Goal: Register for event/course: Sign up to attend an event or enroll in a course

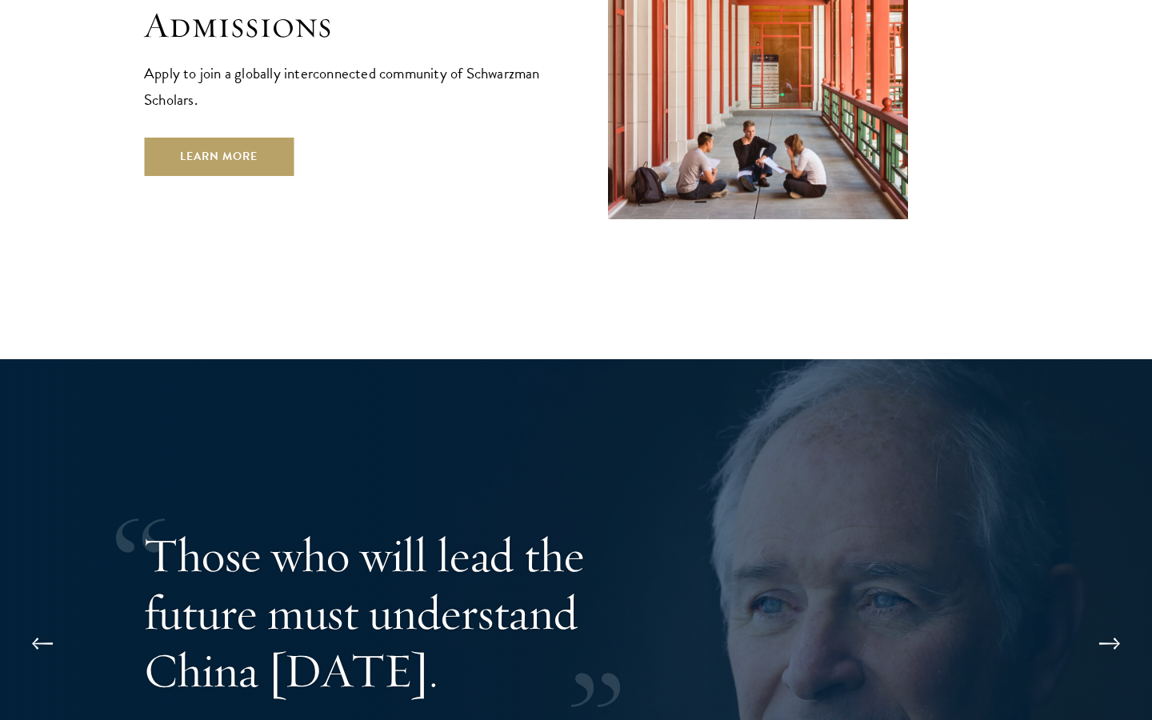
scroll to position [3184, 0]
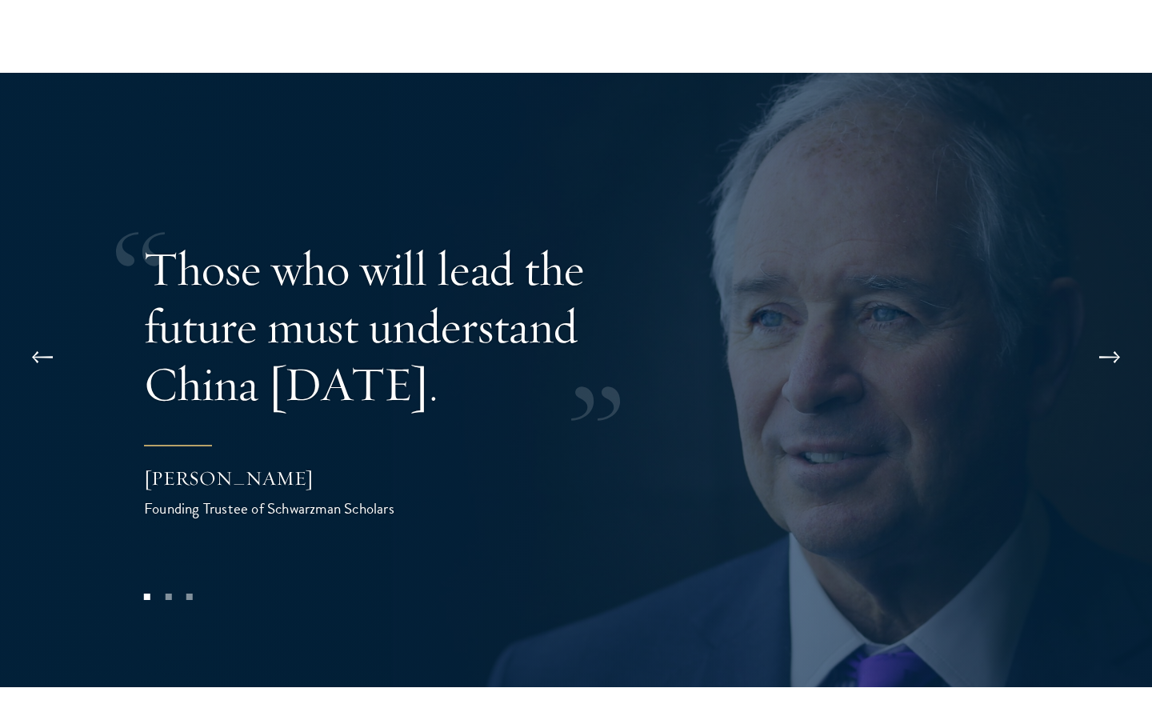
click at [1124, 335] on button at bounding box center [1109, 357] width 53 height 45
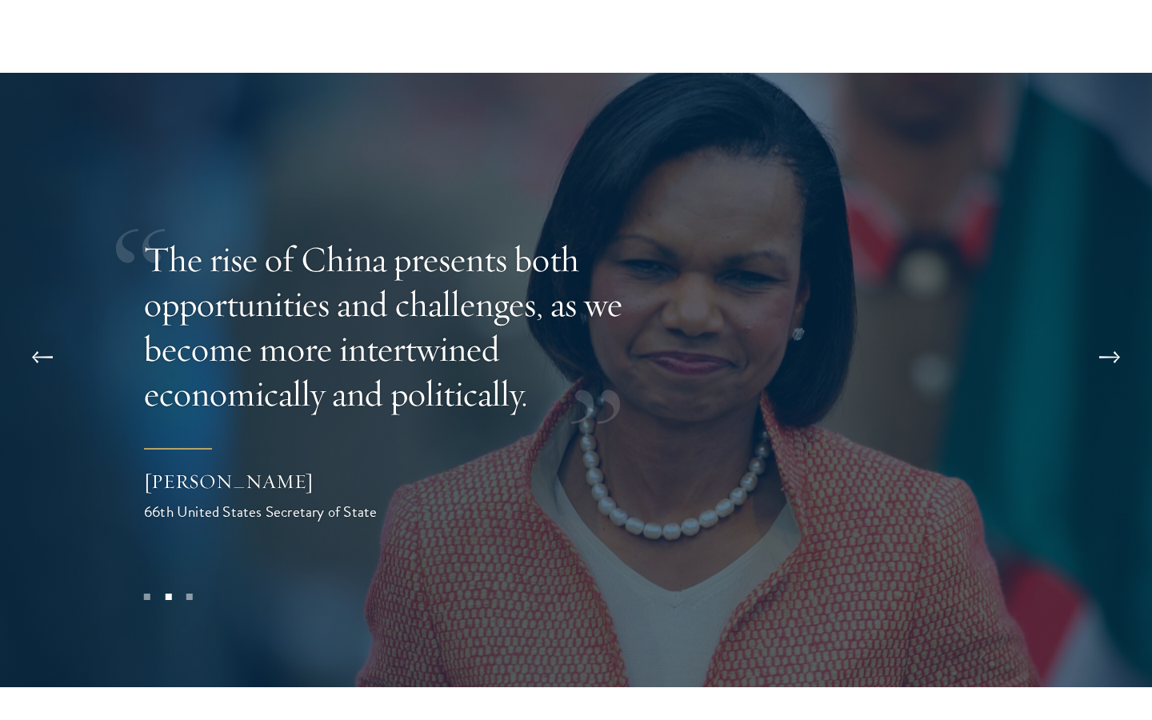
scroll to position [3172, 0]
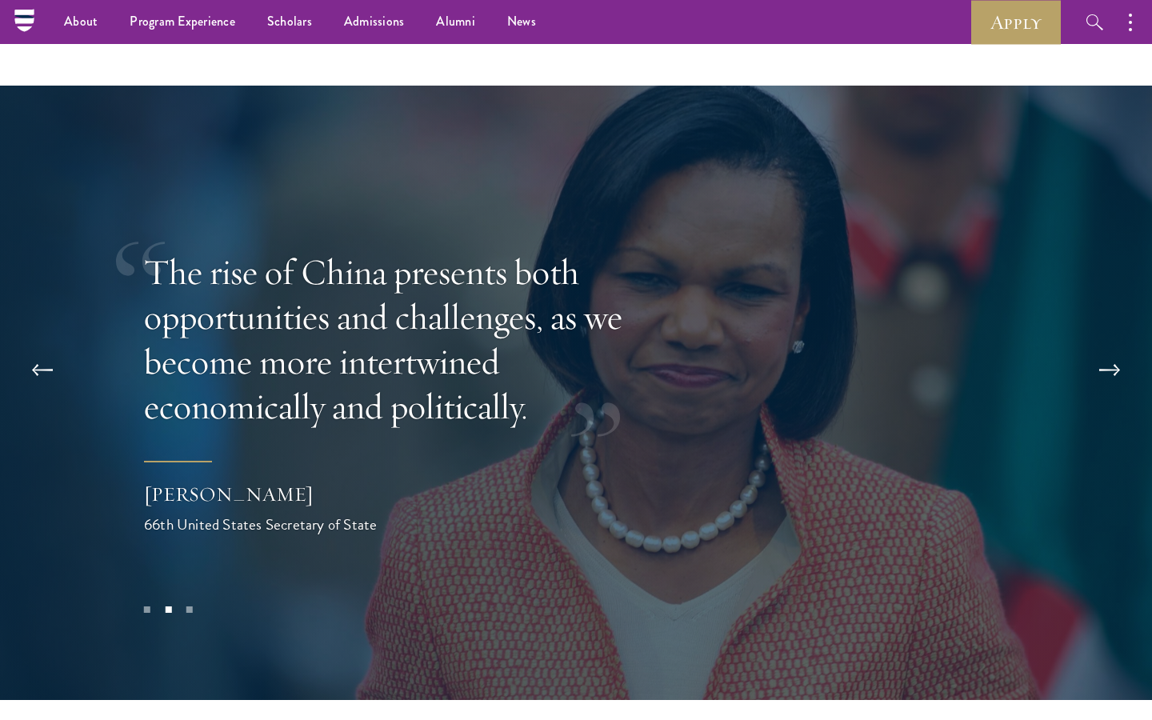
click at [1115, 348] on button at bounding box center [1109, 370] width 53 height 45
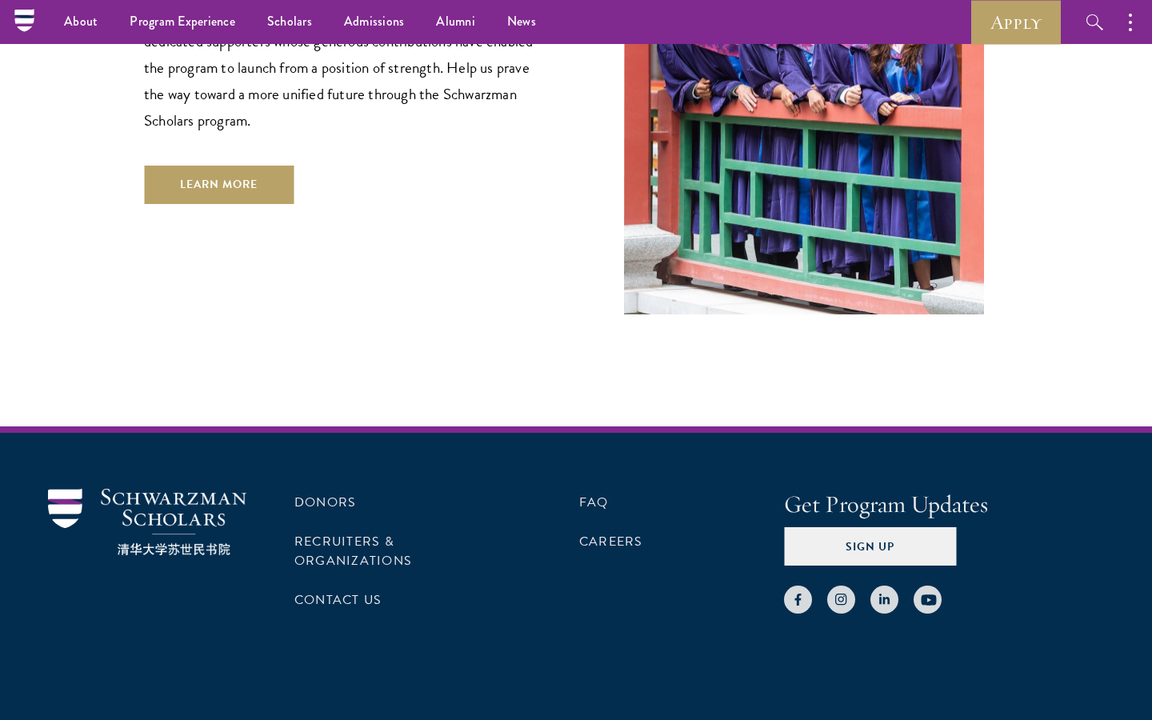
scroll to position [4671, 0]
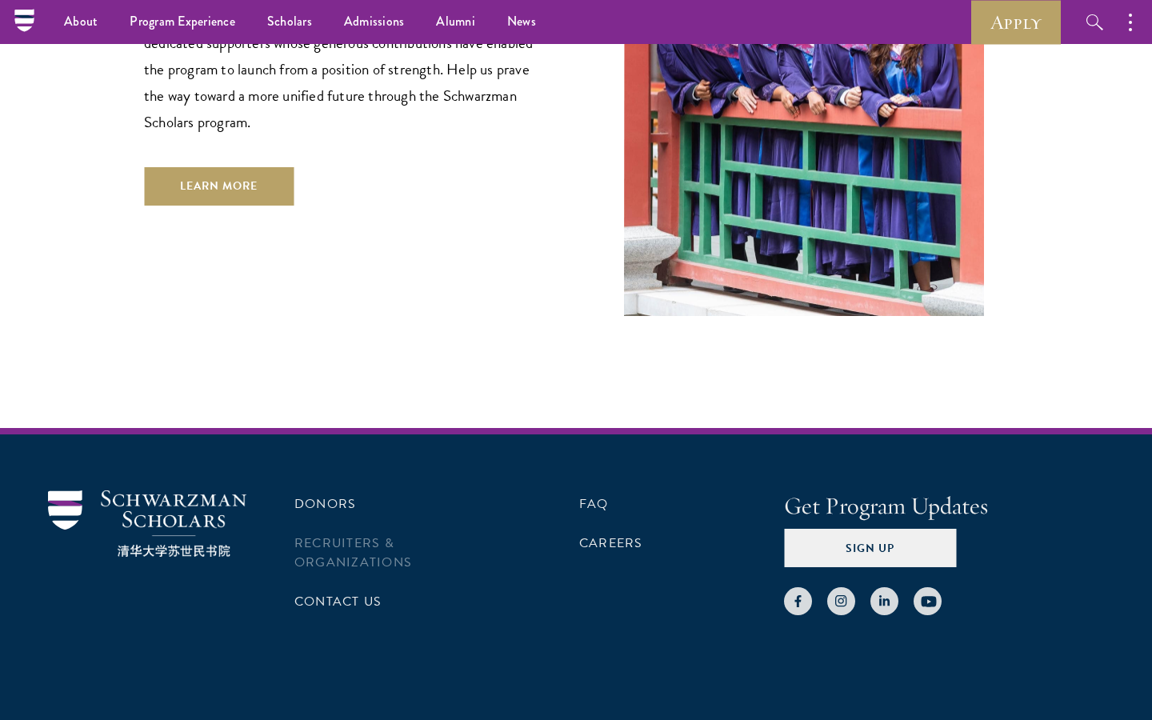
click at [346, 534] on link "Recruiters & Organizations" at bounding box center [353, 553] width 118 height 38
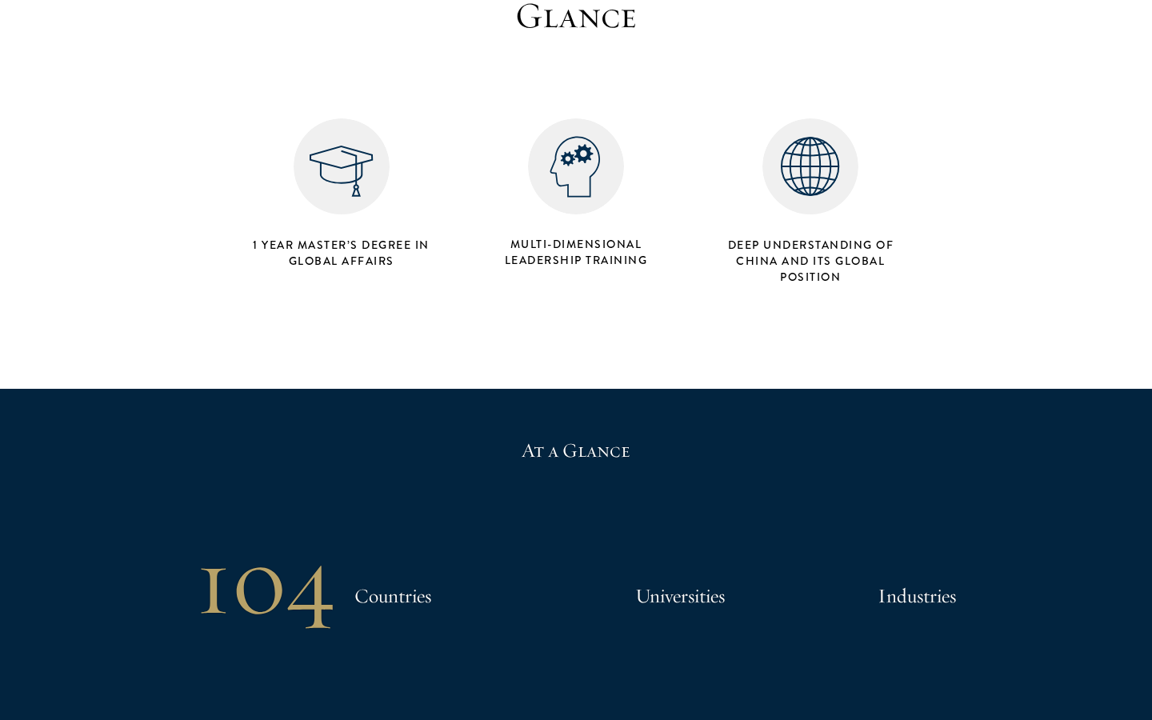
scroll to position [843, 0]
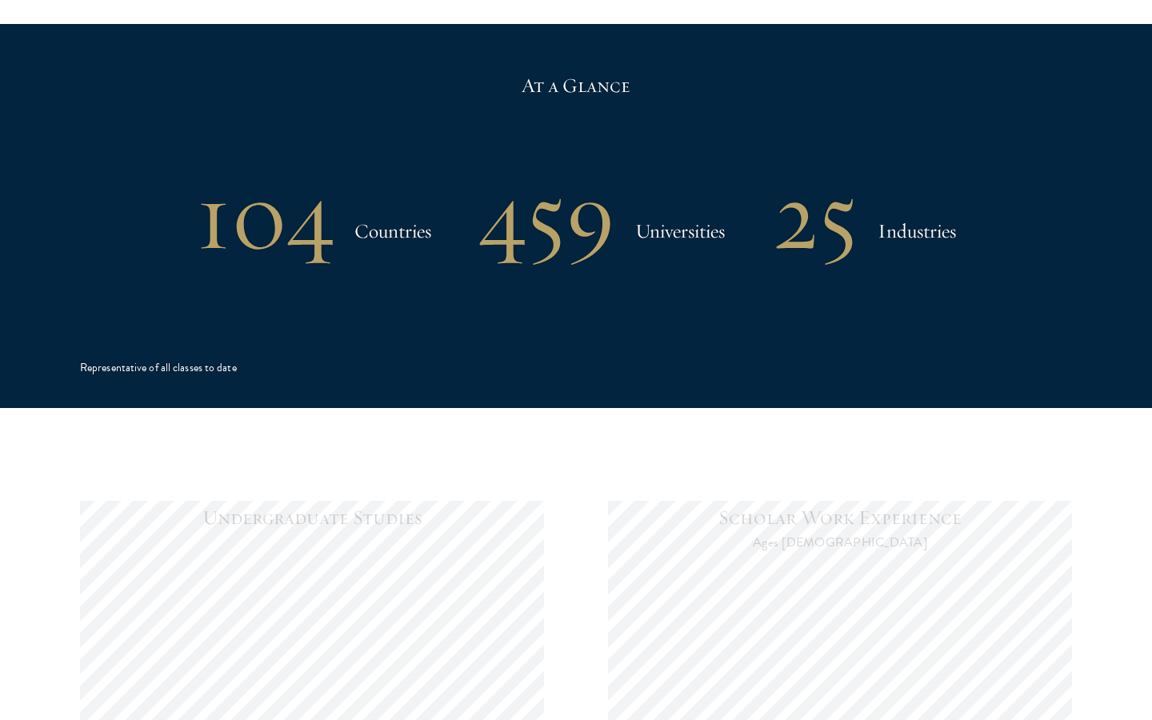
click at [462, 370] on div "At a Glance 104 Countries 459 Universities 25 Industries Representative of all …" at bounding box center [576, 216] width 992 height 384
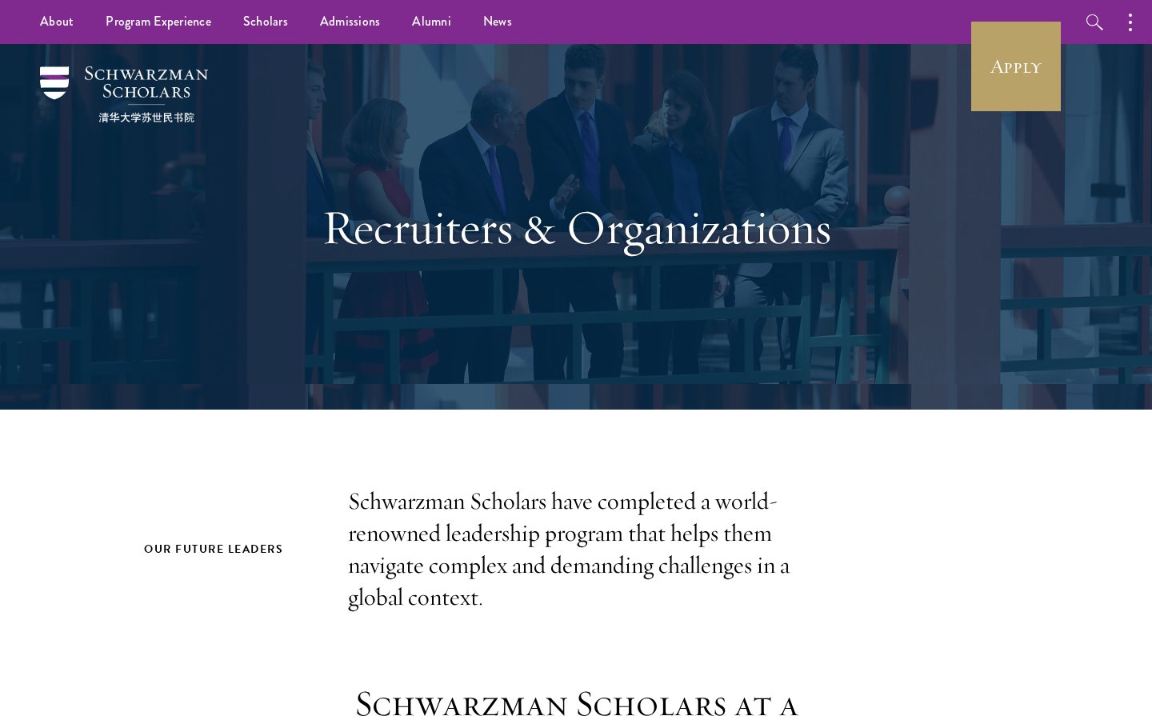
scroll to position [0, 0]
click at [986, 96] on link "Apply" at bounding box center [1016, 67] width 90 height 90
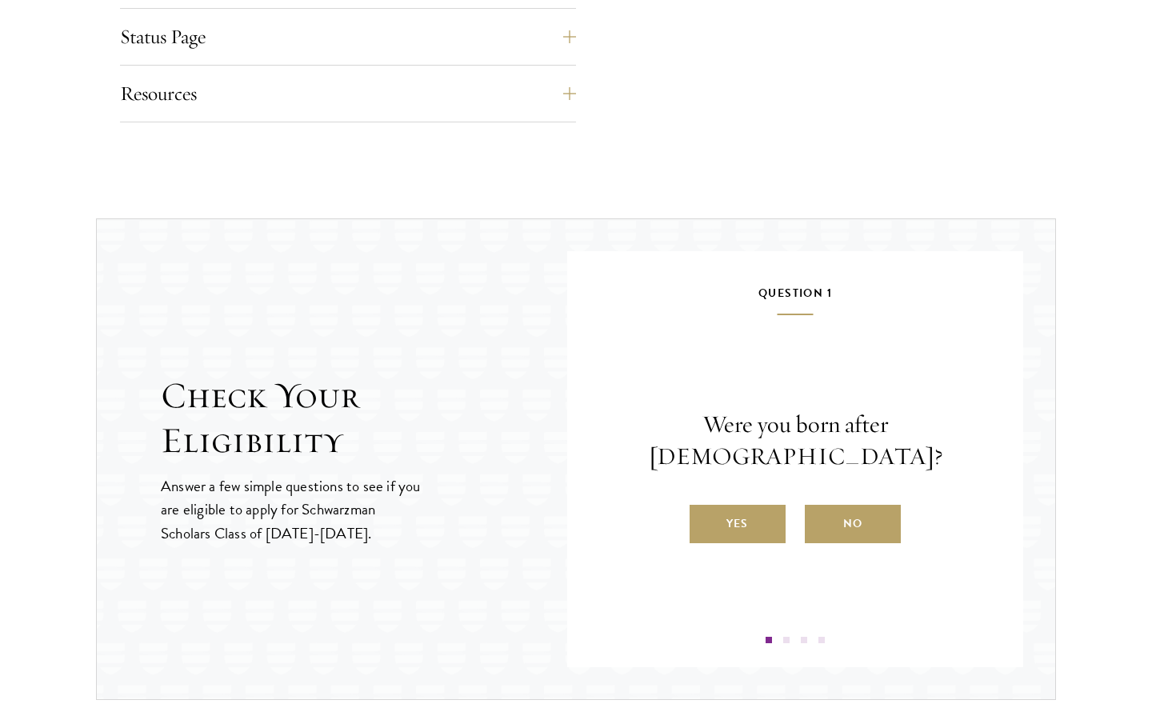
scroll to position [1483, 0]
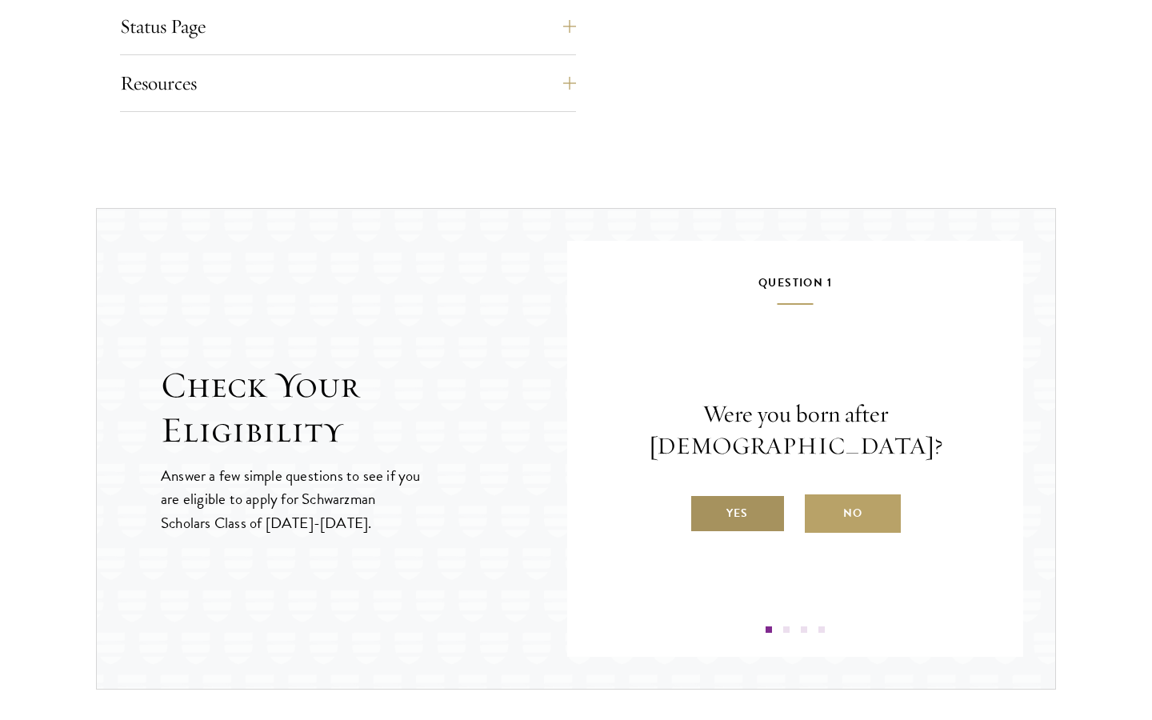
click at [731, 496] on label "Yes" at bounding box center [737, 513] width 96 height 38
click at [704, 496] on input "Yes" at bounding box center [696, 503] width 14 height 14
click at [732, 533] on label "Yes" at bounding box center [737, 513] width 96 height 38
click at [704, 510] on input "Yes" at bounding box center [696, 503] width 14 height 14
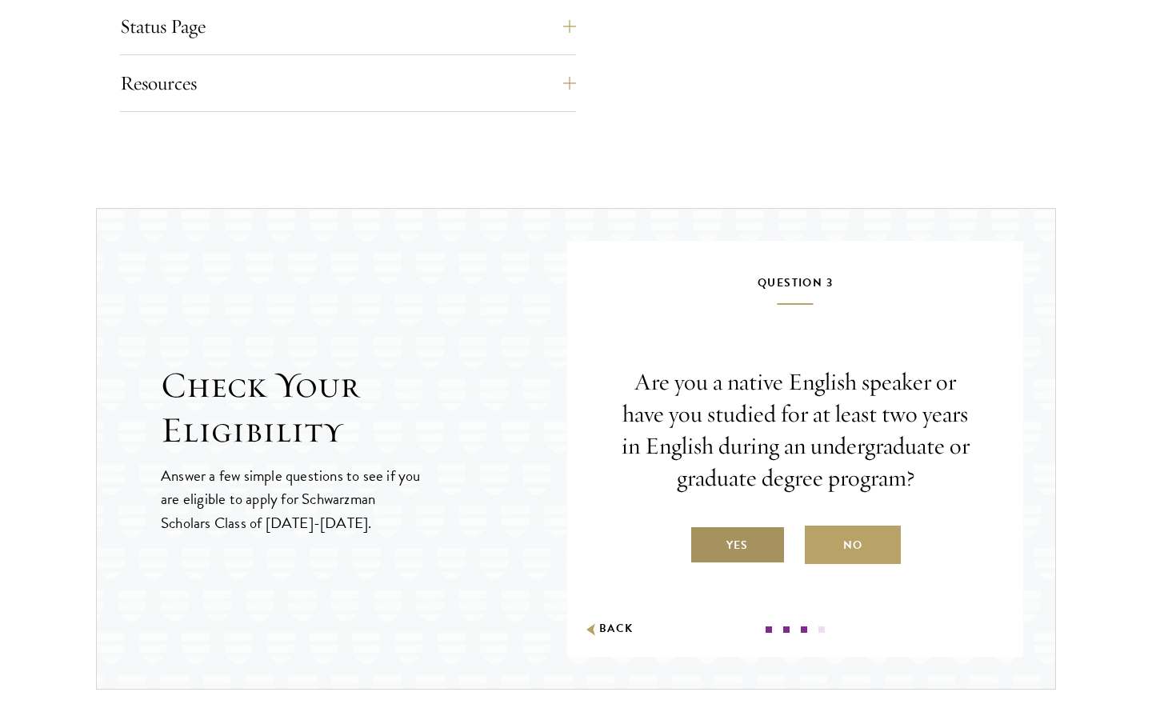
click at [732, 538] on label "Yes" at bounding box center [737, 545] width 96 height 38
click at [704, 538] on input "Yes" at bounding box center [696, 535] width 14 height 14
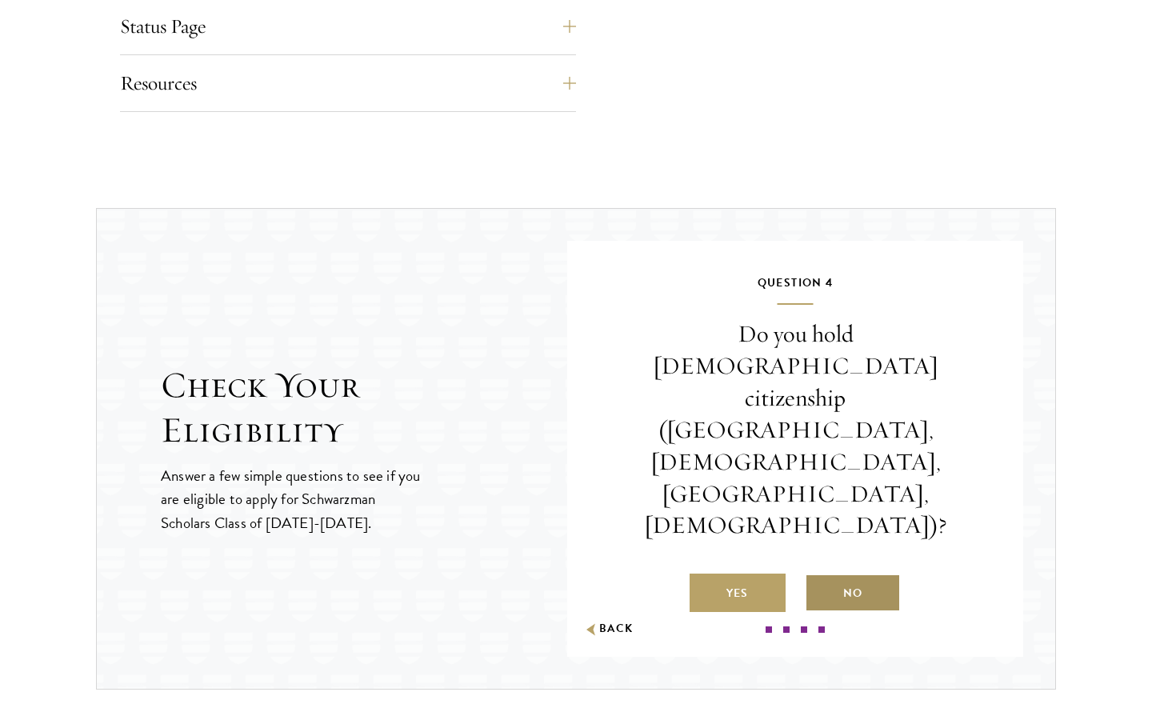
click at [827, 574] on label "No" at bounding box center [853, 593] width 96 height 38
click at [819, 576] on input "No" at bounding box center [812, 583] width 14 height 14
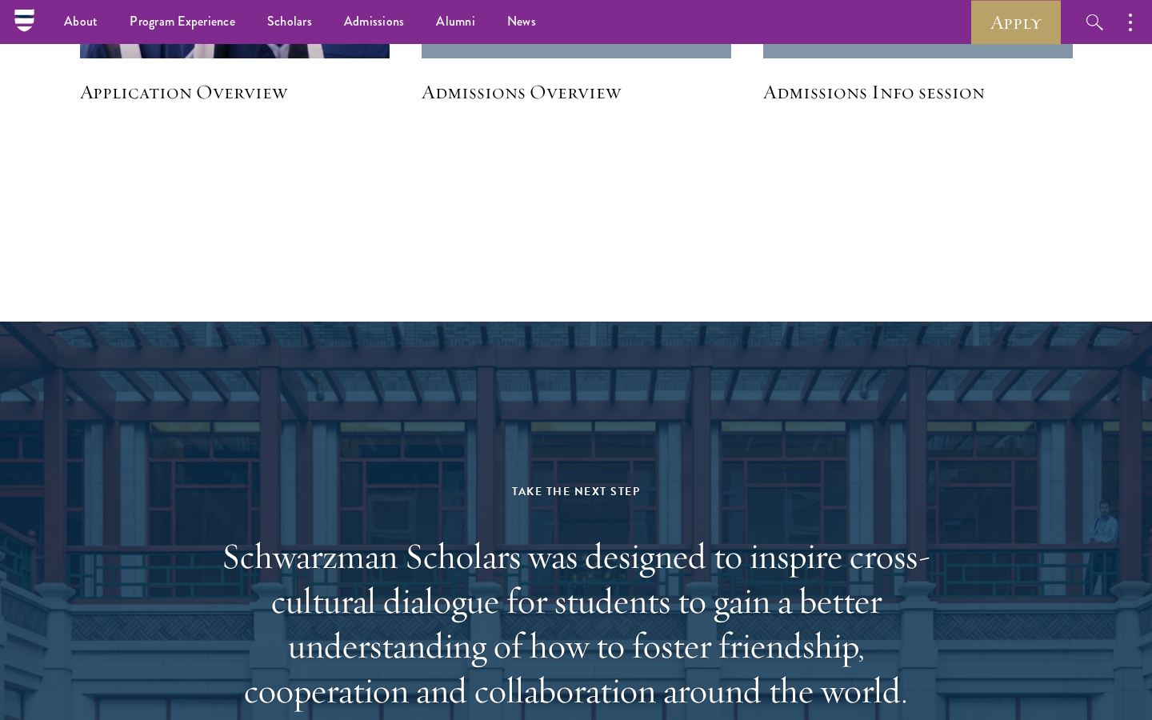
scroll to position [2263, 0]
